Goal: Navigation & Orientation: Go to known website

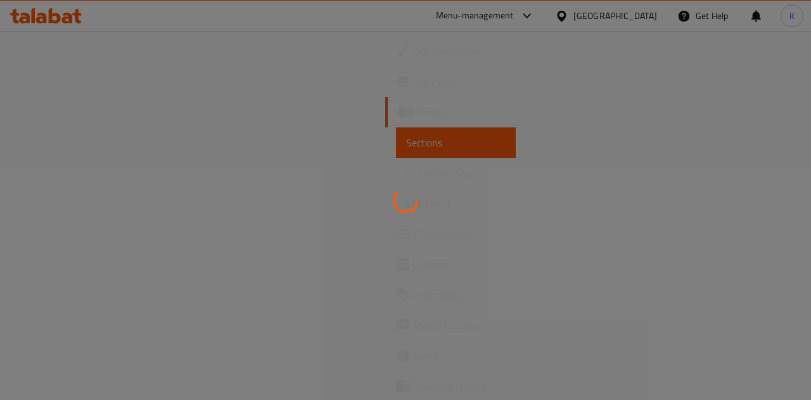
click at [55, 15] on div at bounding box center [405, 200] width 811 height 400
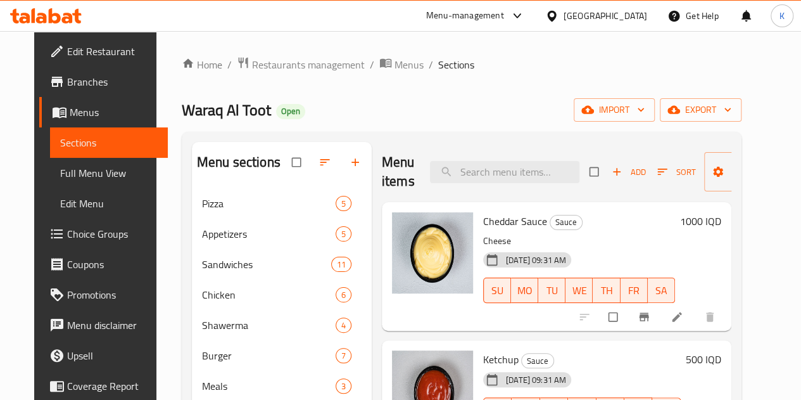
click at [55, 15] on icon at bounding box center [55, 15] width 12 height 15
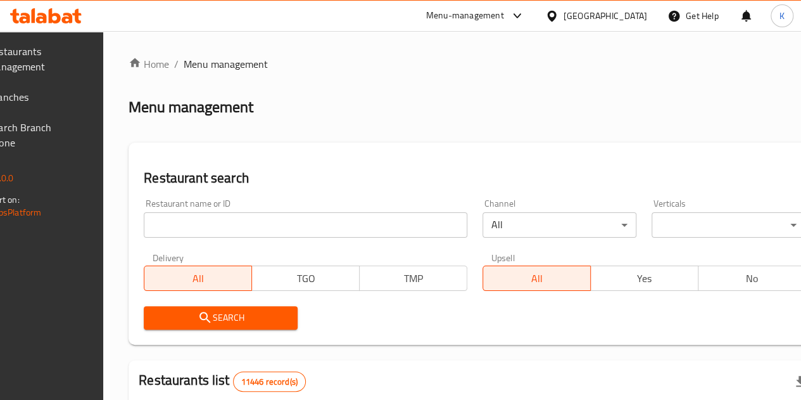
click at [42, 16] on icon at bounding box center [46, 15] width 72 height 15
